Goal: Task Accomplishment & Management: Use online tool/utility

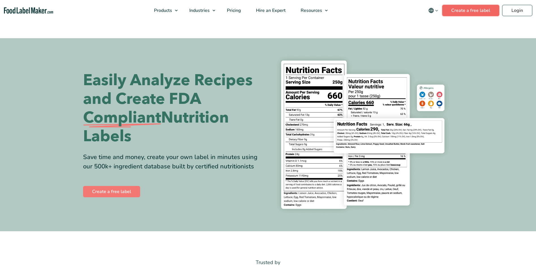
click at [469, 10] on link "Create a free label" at bounding box center [470, 10] width 57 height 11
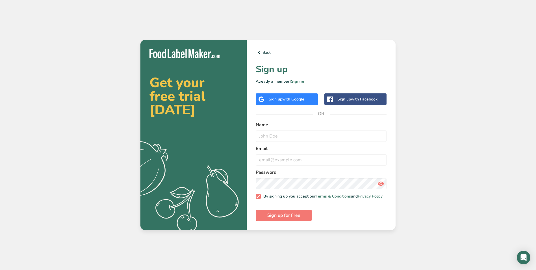
click at [290, 97] on span "with Google" at bounding box center [293, 98] width 22 height 5
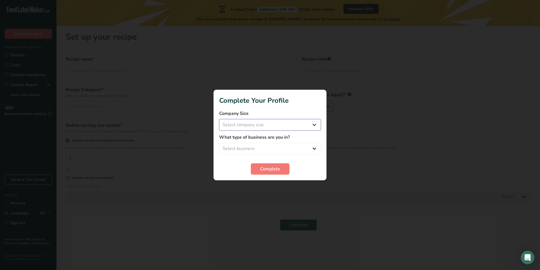
click at [313, 127] on select "Select company size Fewer than 10 Employees 10 to 50 Employees 51 to 500 Employ…" at bounding box center [270, 124] width 102 height 11
select select "2"
click at [219, 119] on select "Select company size Fewer than 10 Employees 10 to 50 Employees 51 to 500 Employ…" at bounding box center [270, 124] width 102 height 11
click at [283, 146] on select "Select business Packaged Food Manufacturer Restaurant & Cafe Bakery Meal Plans …" at bounding box center [270, 148] width 102 height 11
select select "8"
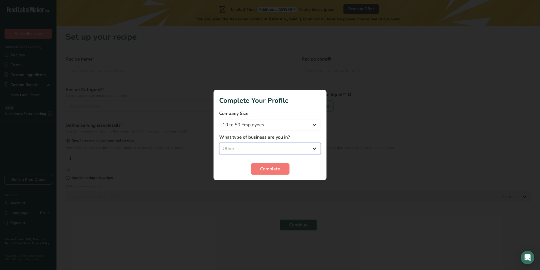
click at [219, 143] on select "Select business Packaged Food Manufacturer Restaurant & Cafe Bakery Meal Plans …" at bounding box center [270, 148] width 102 height 11
click at [274, 173] on button "Complete" at bounding box center [270, 168] width 39 height 11
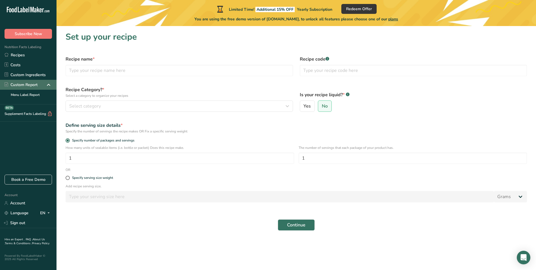
click at [49, 85] on icon at bounding box center [48, 85] width 7 height 10
click at [48, 85] on icon at bounding box center [48, 85] width 7 height 10
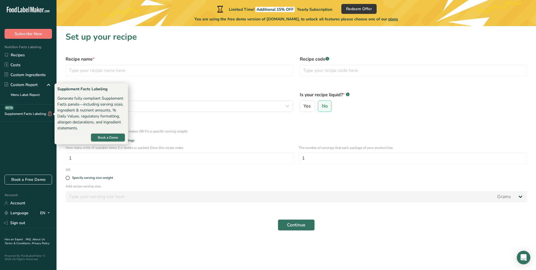
click at [25, 110] on div "Supplement Facts Labeling BETA" at bounding box center [28, 112] width 57 height 17
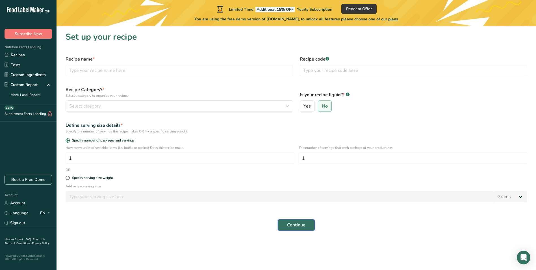
click at [294, 223] on span "Continue" at bounding box center [296, 224] width 18 height 7
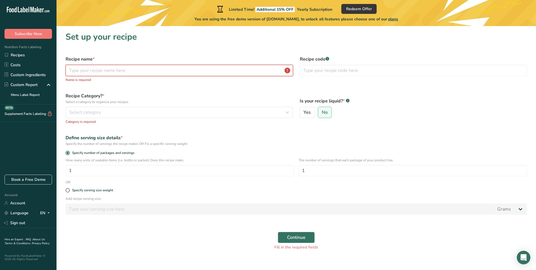
click at [163, 72] on input "text" at bounding box center [180, 70] width 228 height 11
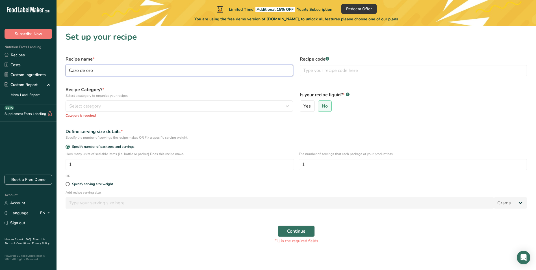
type input "Cazo de oro"
type input "1"
click at [159, 103] on div "Select category" at bounding box center [177, 106] width 217 height 7
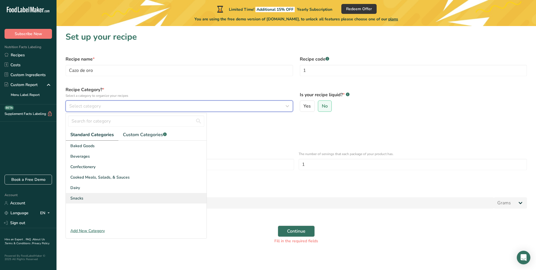
scroll to position [1, 0]
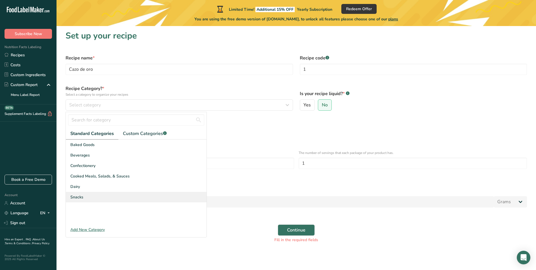
click at [98, 197] on div "Snacks" at bounding box center [136, 197] width 141 height 10
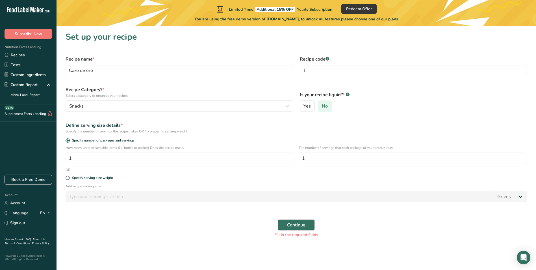
click at [327, 103] on span "No" at bounding box center [325, 106] width 6 height 6
click at [322, 104] on input "No" at bounding box center [320, 106] width 4 height 4
click at [303, 227] on span "Continue" at bounding box center [296, 224] width 18 height 7
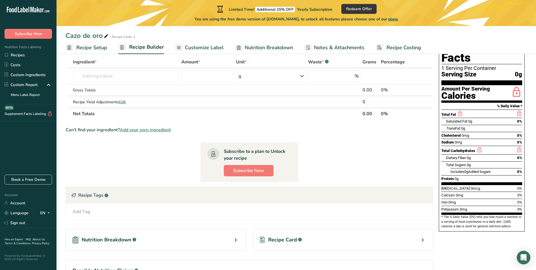
scroll to position [38, 0]
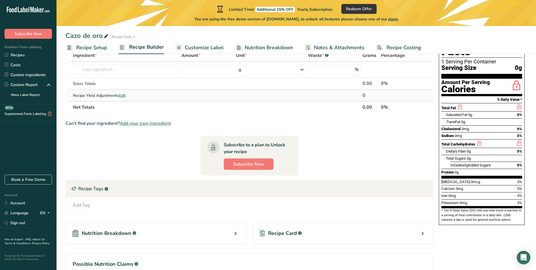
click at [123, 97] on span "Edit" at bounding box center [122, 95] width 7 height 5
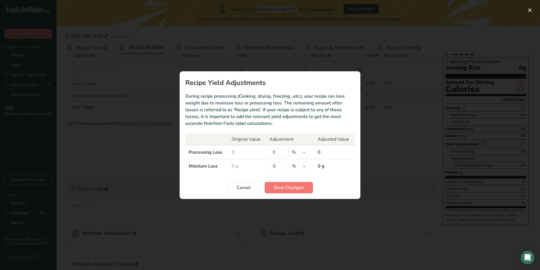
click at [235, 152] on td "0" at bounding box center [247, 152] width 38 height 14
click at [244, 188] on span "Cancel" at bounding box center [244, 187] width 14 height 7
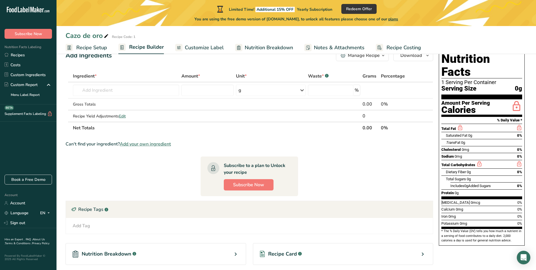
scroll to position [10, 0]
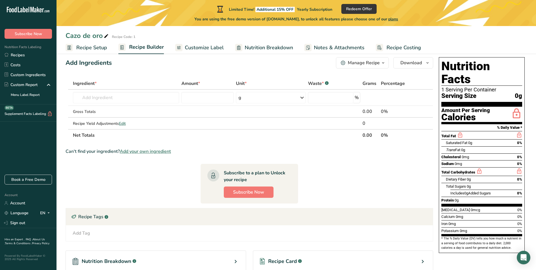
click at [206, 48] on span "Customize Label" at bounding box center [204, 48] width 39 height 8
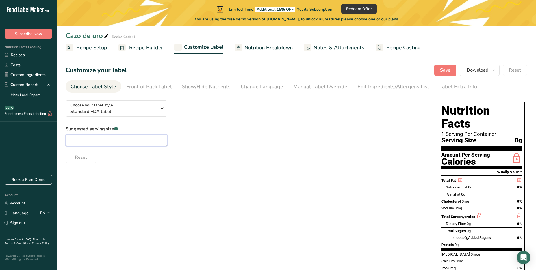
click at [134, 140] on input "text" at bounding box center [117, 140] width 102 height 11
type input "1/2 oz"
click at [219, 171] on div "Choose your label style Standard FDA label USA (FDA) Standard FDA label Tabular…" at bounding box center [297, 199] width 462 height 207
click at [445, 71] on span "Save" at bounding box center [445, 70] width 10 height 7
click at [275, 45] on span "Nutrition Breakdown" at bounding box center [268, 48] width 48 height 8
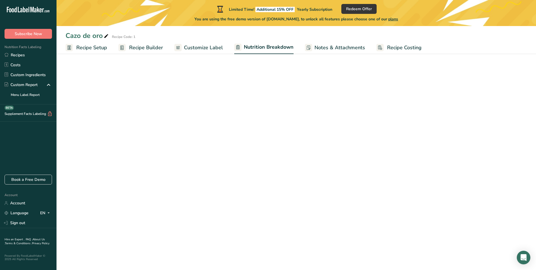
select select "Calories"
